Goal: Information Seeking & Learning: Learn about a topic

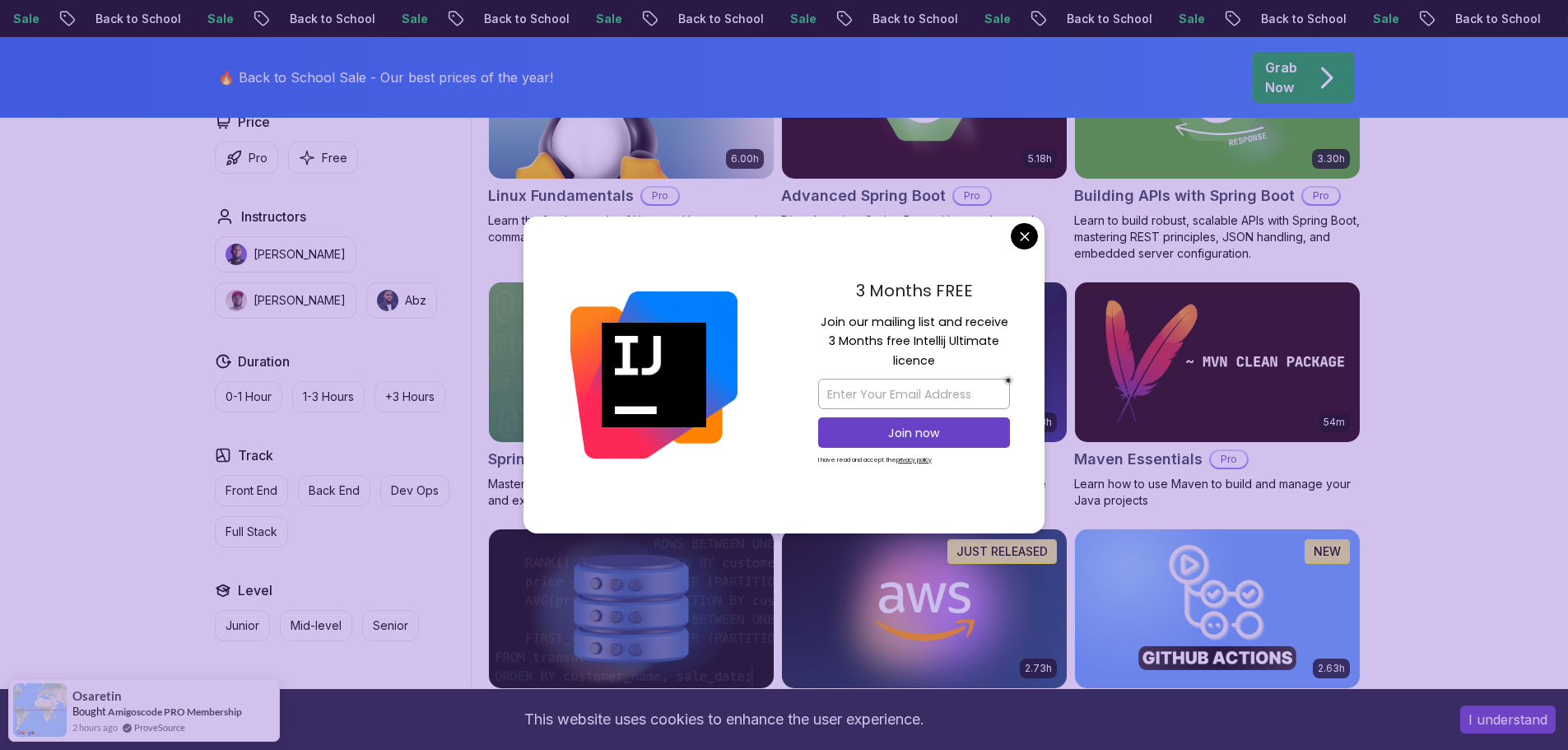
scroll to position [576, 0]
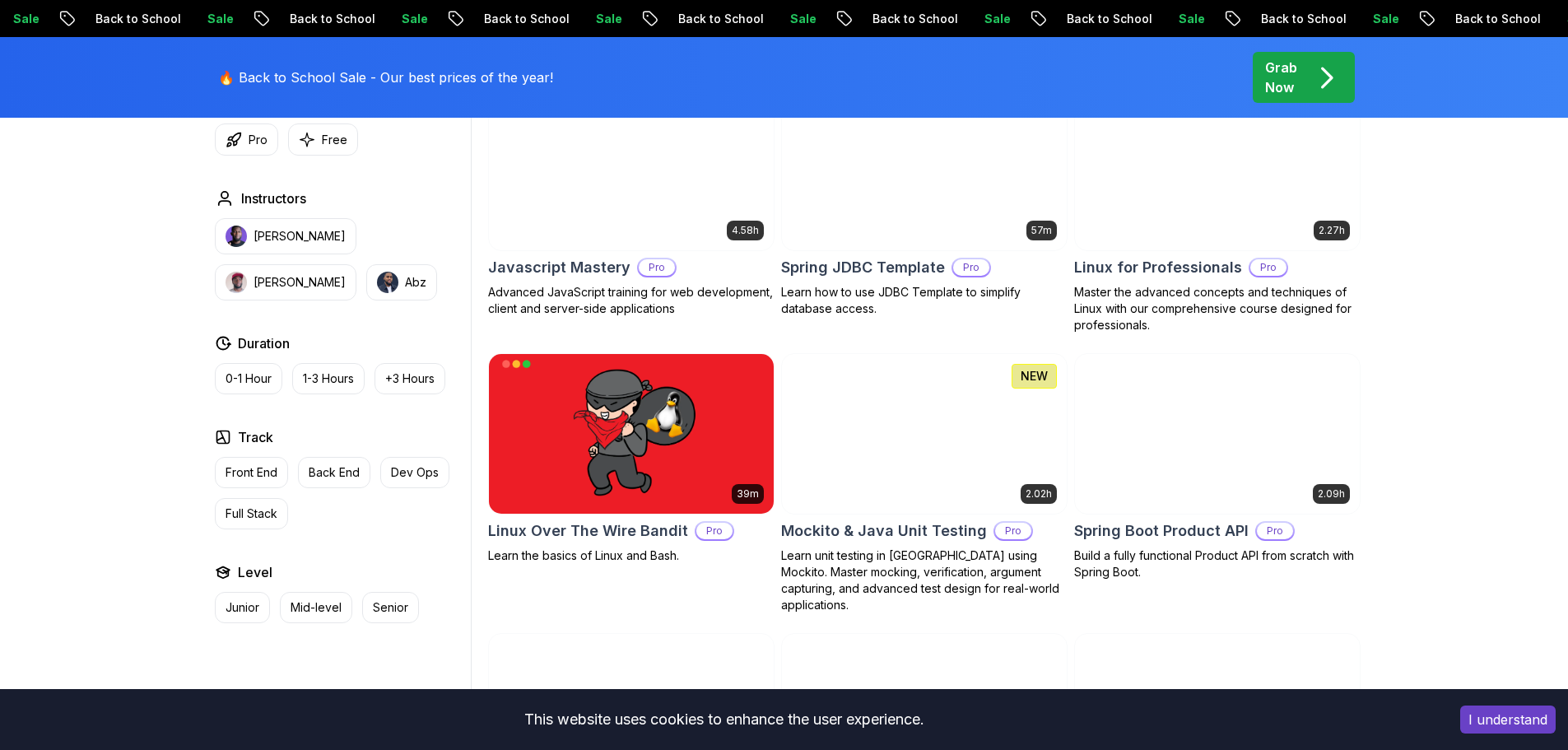
scroll to position [2715, 0]
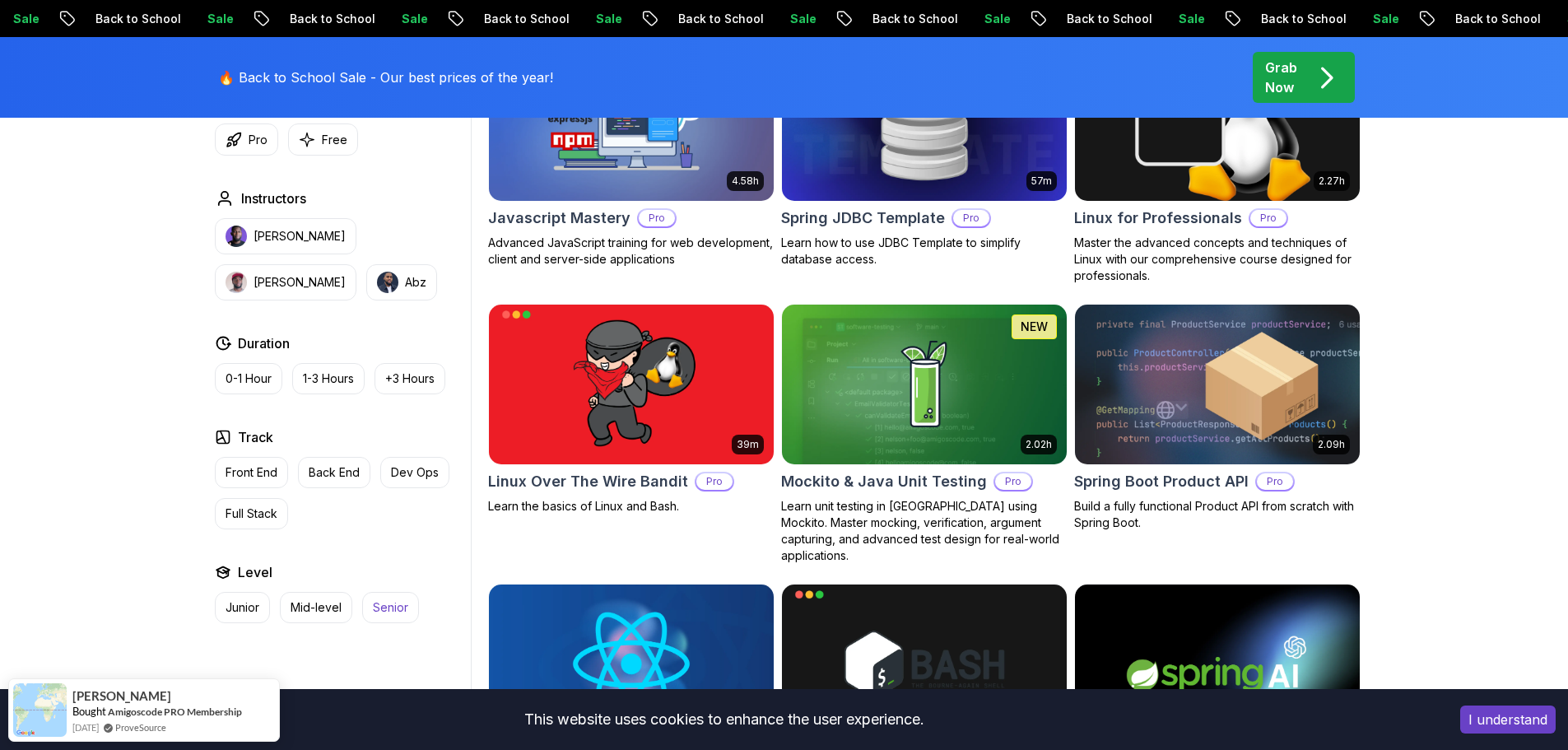
click at [381, 601] on p "Senior" at bounding box center [390, 607] width 35 height 17
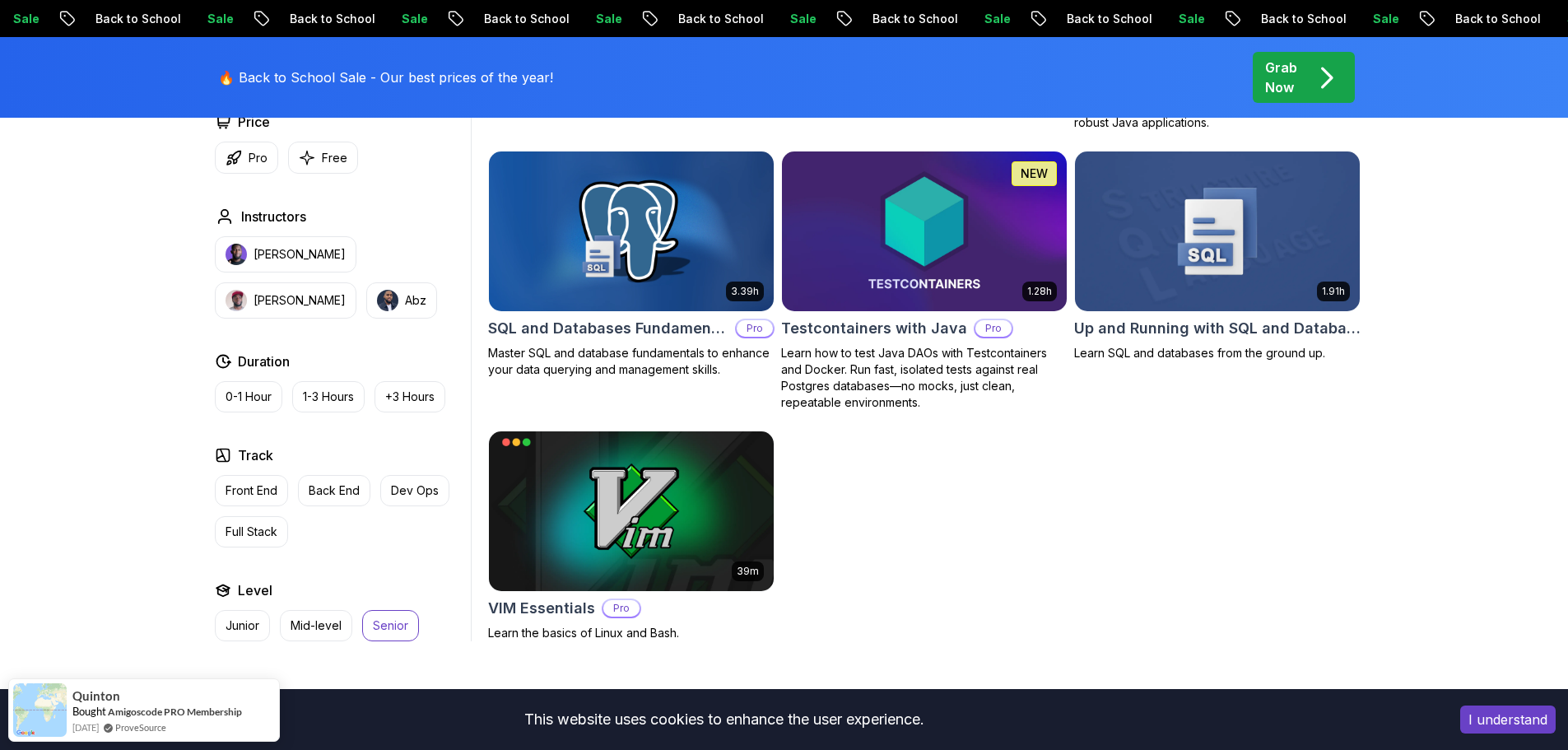
scroll to position [3456, 0]
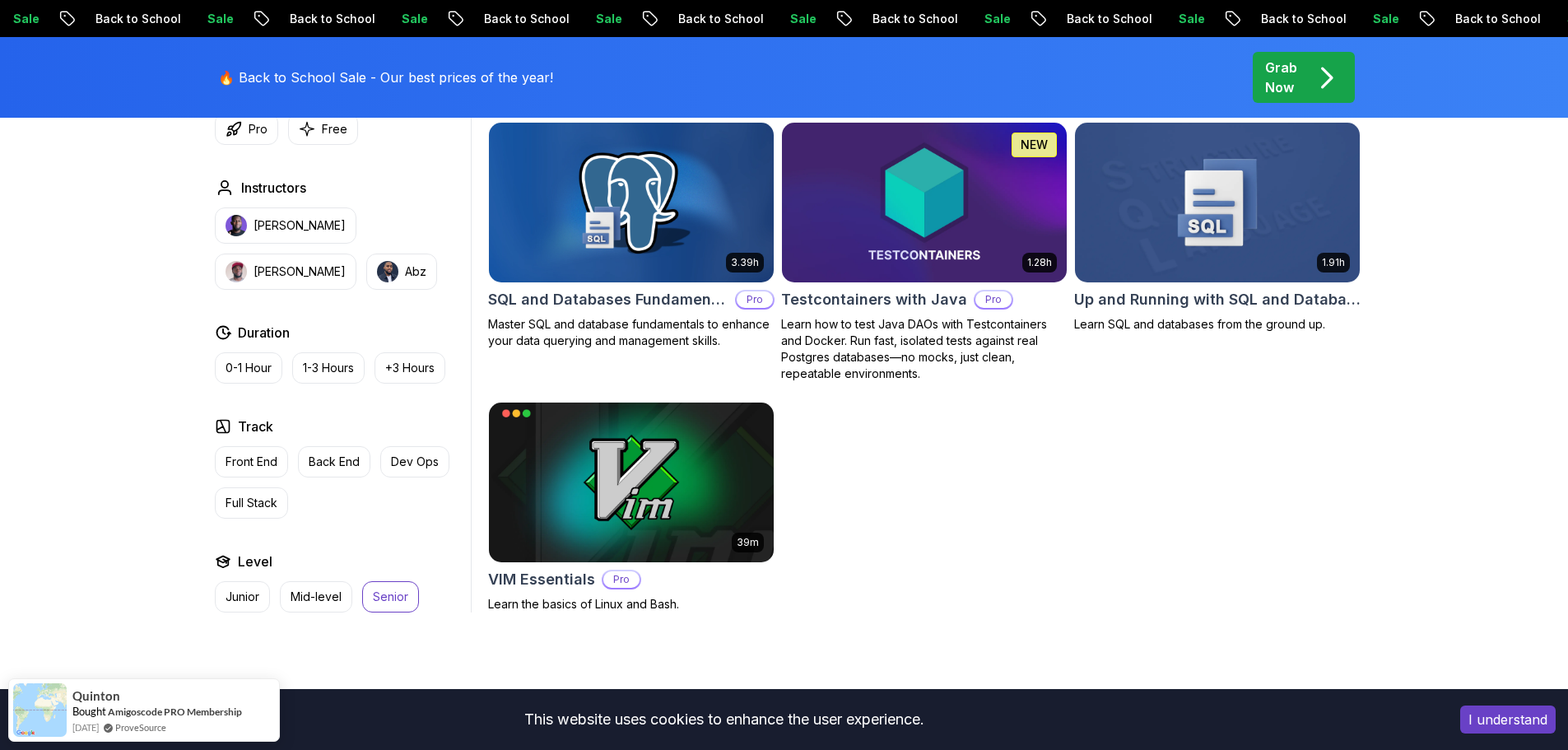
drag, startPoint x: 1451, startPoint y: 493, endPoint x: 1127, endPoint y: 544, distance: 328.0
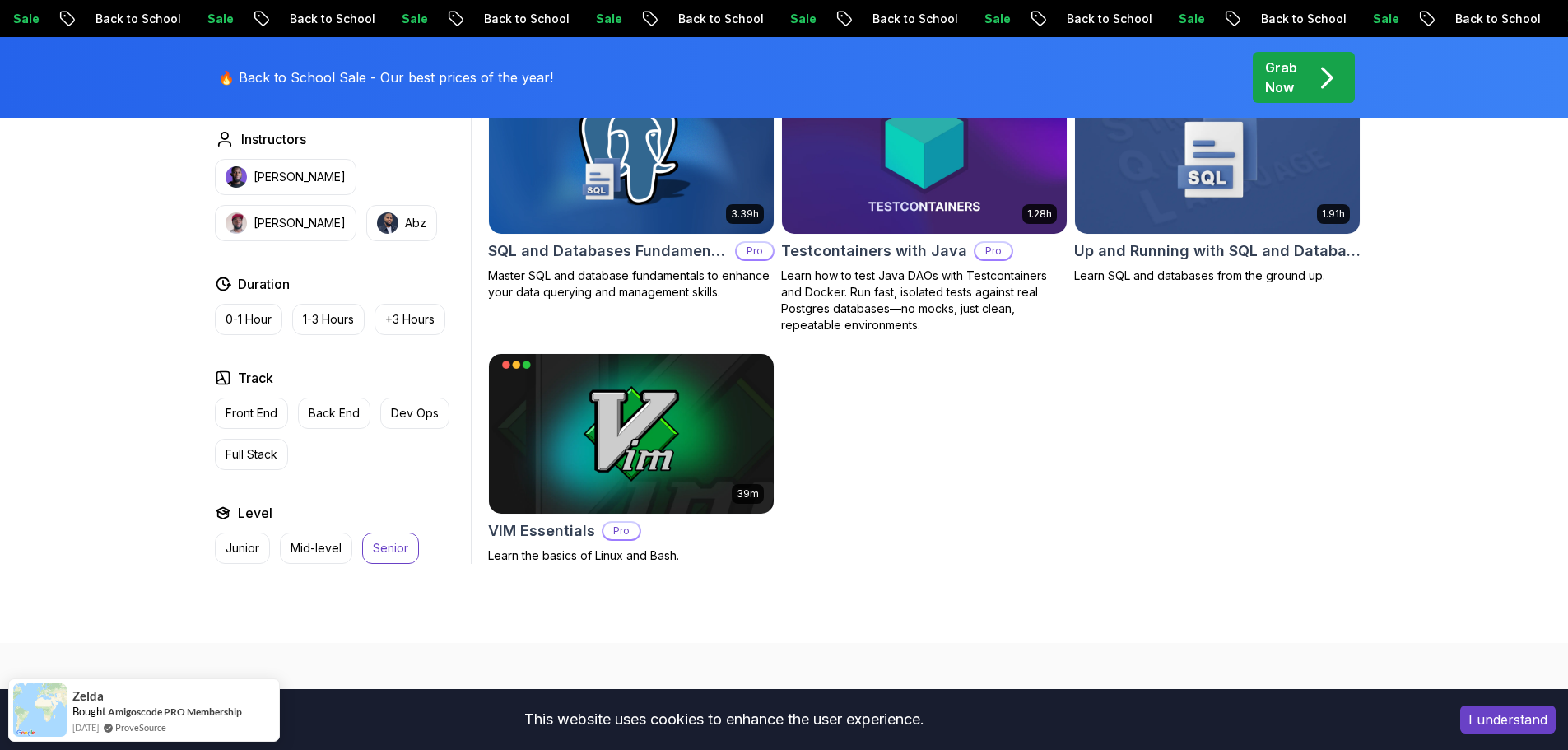
scroll to position [3538, 0]
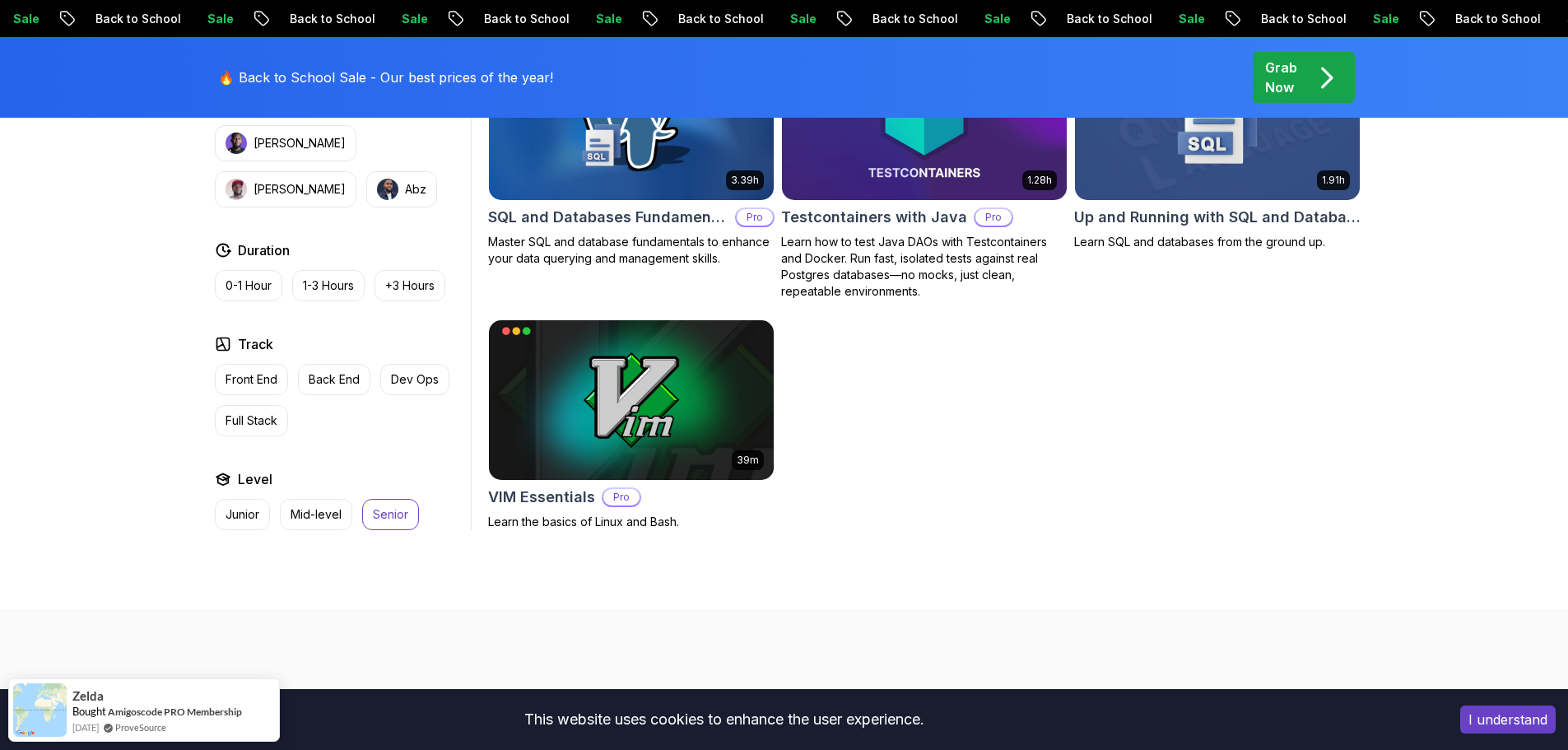
click at [395, 506] on p "Senior" at bounding box center [390, 514] width 35 height 17
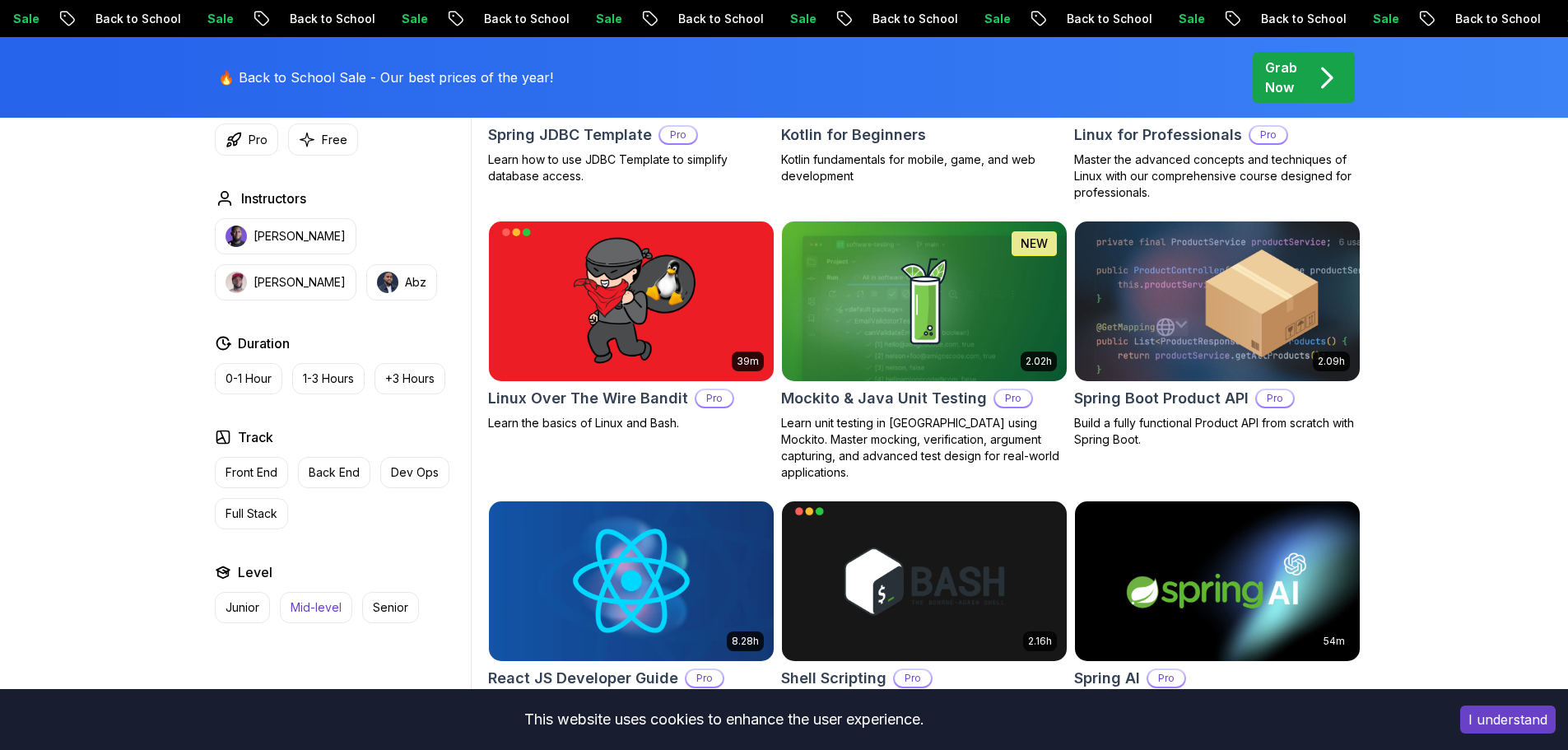
click at [335, 593] on button "Mid-level" at bounding box center [316, 606] width 72 height 31
